Goal: Find specific page/section

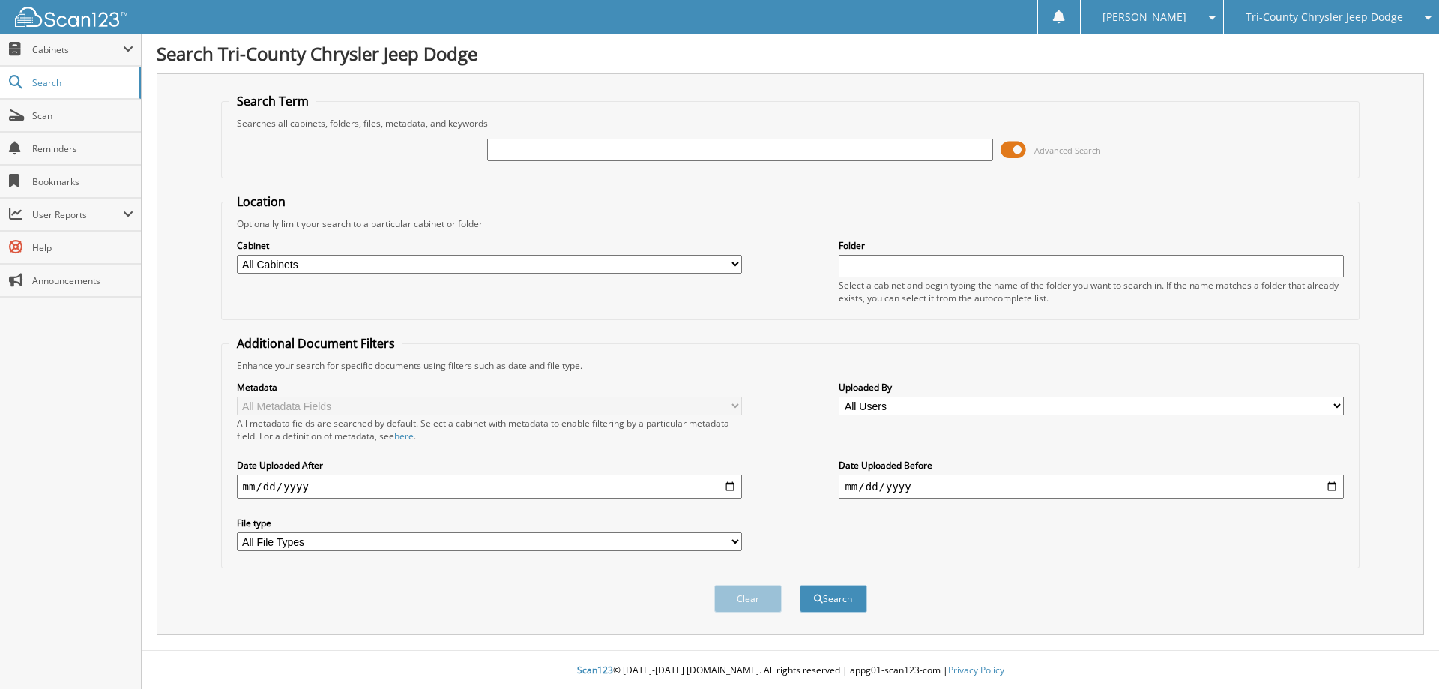
click at [512, 154] on input "text" at bounding box center [739, 150] width 505 height 22
type input "160736"
click at [799, 584] on button "Search" at bounding box center [832, 598] width 67 height 28
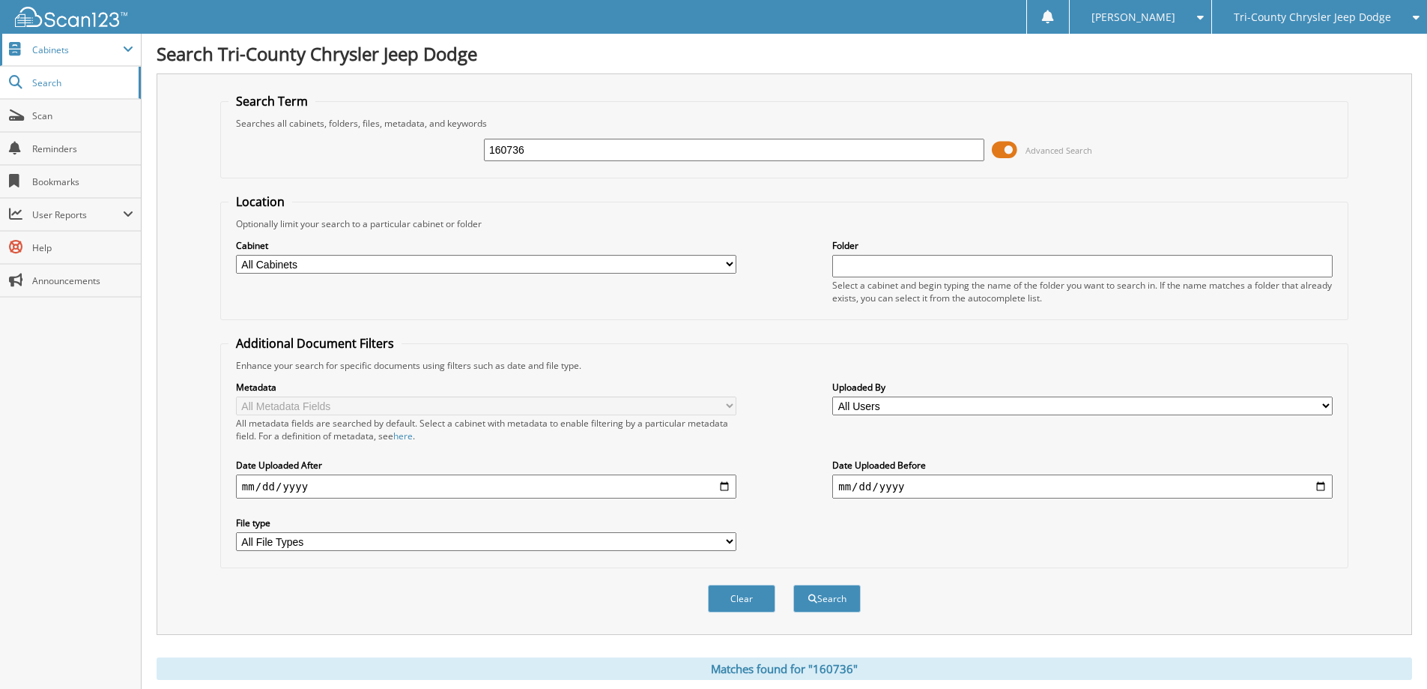
click at [61, 43] on span "Cabinets" at bounding box center [77, 49] width 91 height 13
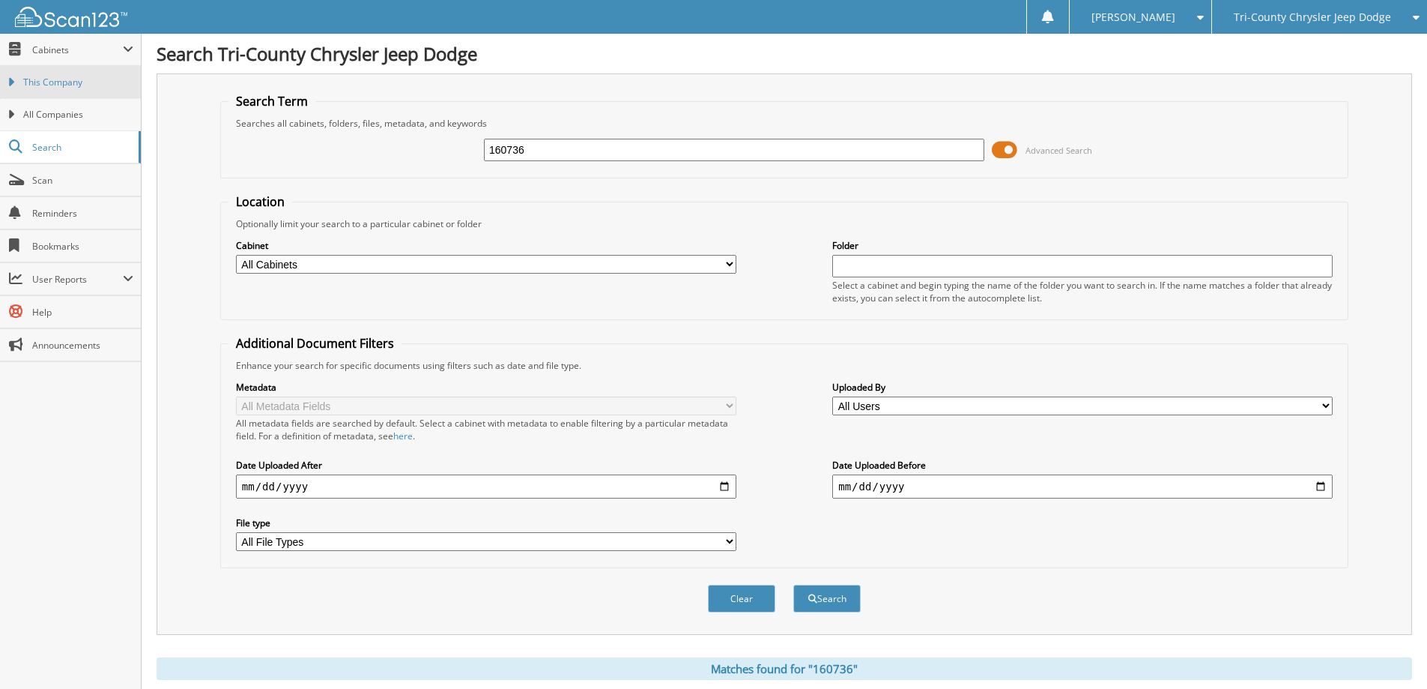
click at [60, 79] on span "This Company" at bounding box center [78, 82] width 110 height 13
